Goal: Task Accomplishment & Management: Manage account settings

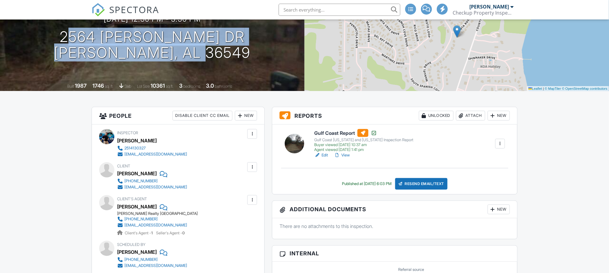
drag, startPoint x: 217, startPoint y: 49, endPoint x: 226, endPoint y: 62, distance: 15.4
click at [226, 62] on div "[DATE] 12:30 pm - 3:30 pm [STREET_ADDRESS][PERSON_NAME] [PERSON_NAME], AL 36549…" at bounding box center [152, 37] width 304 height 106
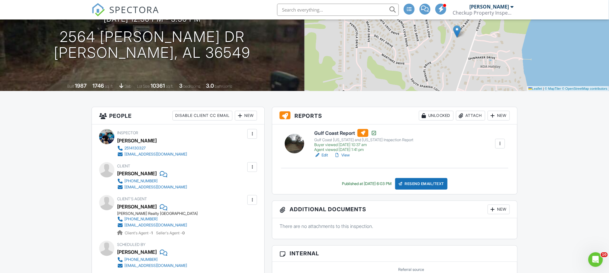
click at [255, 199] on div at bounding box center [252, 200] width 6 height 6
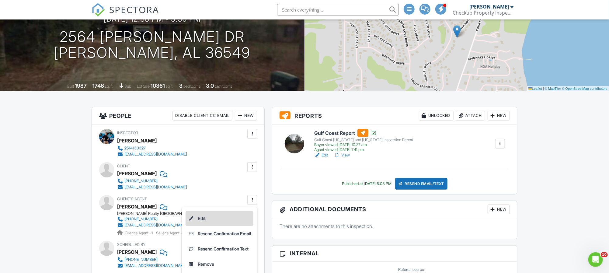
click at [237, 217] on li "Edit" at bounding box center [220, 218] width 68 height 15
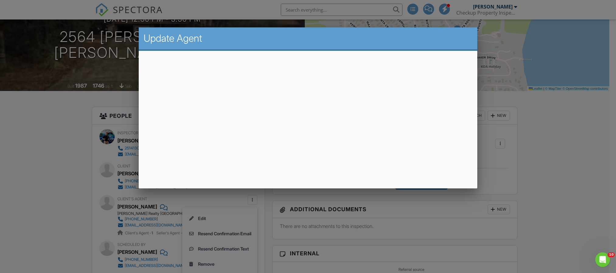
click at [94, 130] on div at bounding box center [308, 140] width 616 height 341
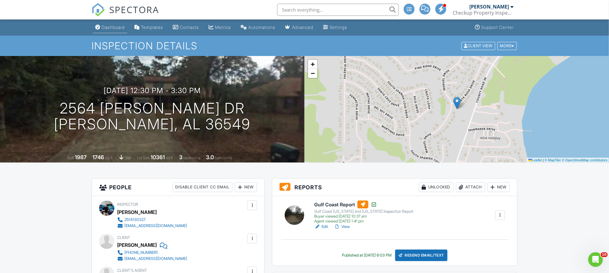
click at [114, 27] on div "Dashboard" at bounding box center [113, 27] width 23 height 5
